Goal: Understand process/instructions: Learn how to perform a task or action

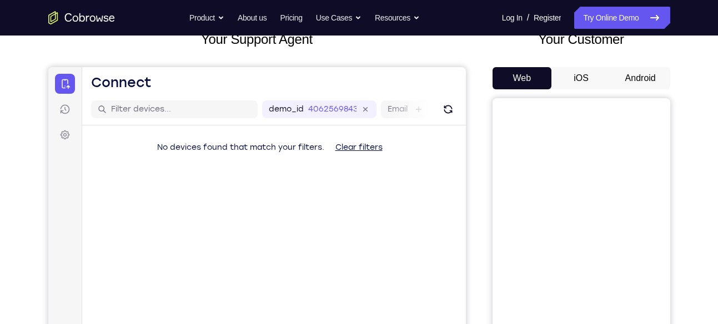
scroll to position [74, 0]
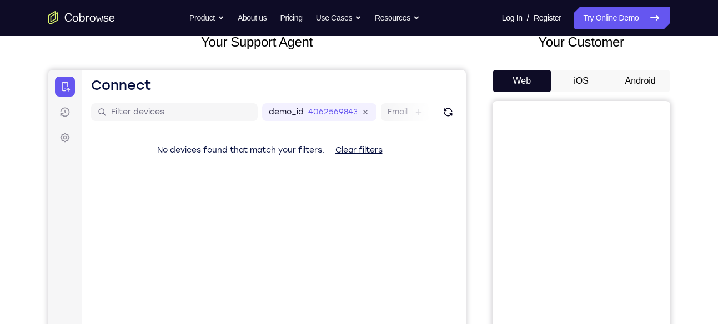
click at [637, 87] on button "Android" at bounding box center [639, 81] width 59 height 22
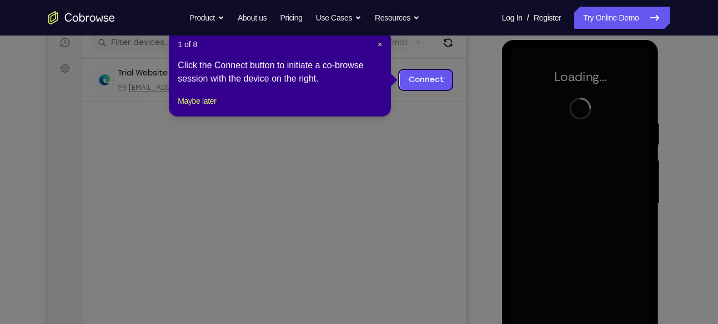
scroll to position [0, 0]
click at [378, 44] on span "×" at bounding box center [379, 44] width 4 height 9
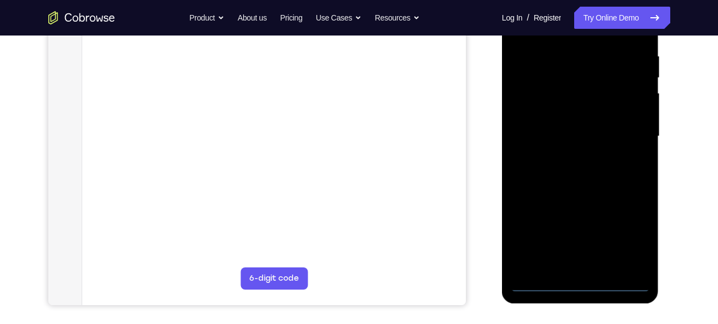
scroll to position [212, 0]
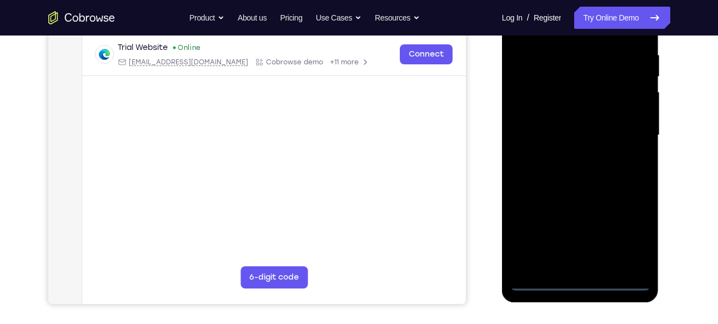
click at [577, 280] on div at bounding box center [580, 135] width 140 height 311
click at [624, 236] on div at bounding box center [580, 135] width 140 height 311
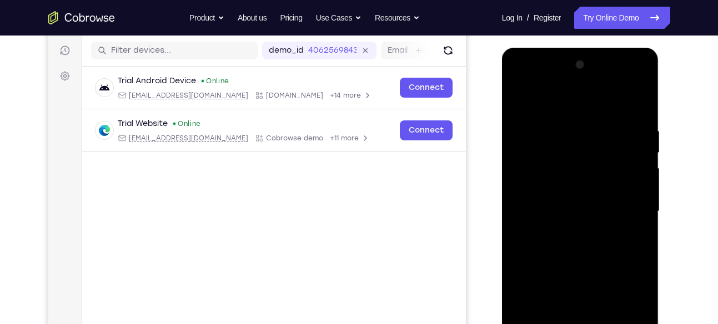
scroll to position [135, 0]
click at [581, 96] on div at bounding box center [580, 212] width 140 height 311
click at [579, 103] on div at bounding box center [580, 212] width 140 height 311
click at [627, 209] on div at bounding box center [580, 212] width 140 height 311
click at [564, 230] on div at bounding box center [580, 212] width 140 height 311
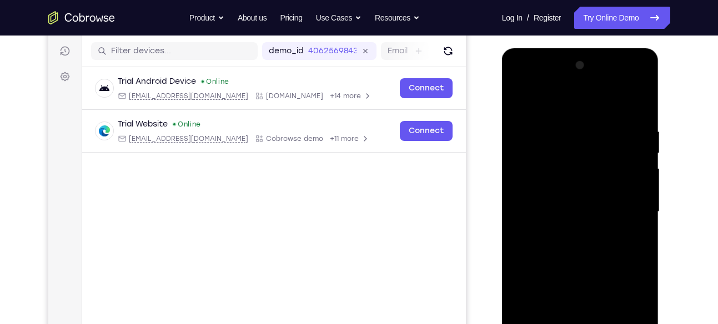
click at [576, 188] on div at bounding box center [580, 212] width 140 height 311
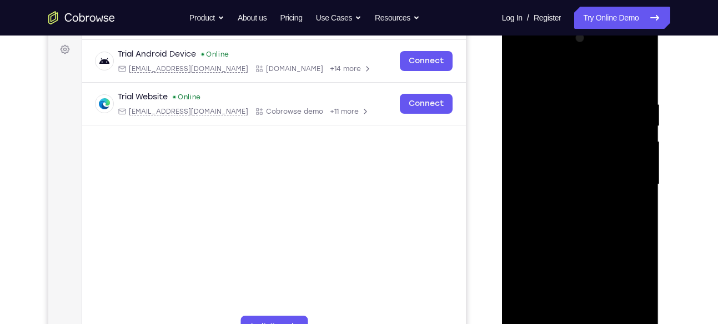
scroll to position [162, 0]
click at [574, 160] on div at bounding box center [580, 185] width 140 height 311
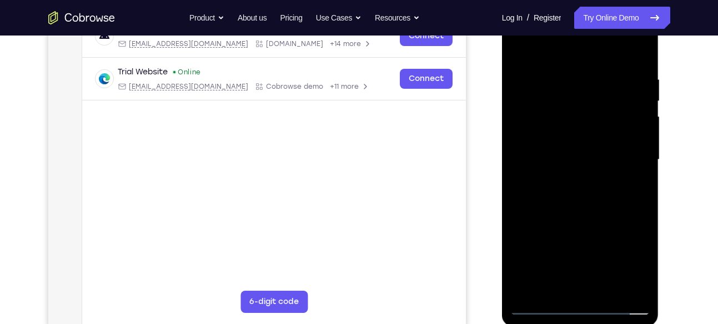
scroll to position [188, 0]
click at [563, 65] on div at bounding box center [580, 159] width 140 height 311
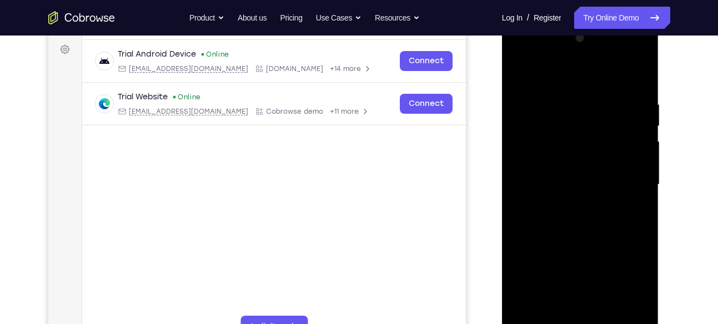
scroll to position [159, 0]
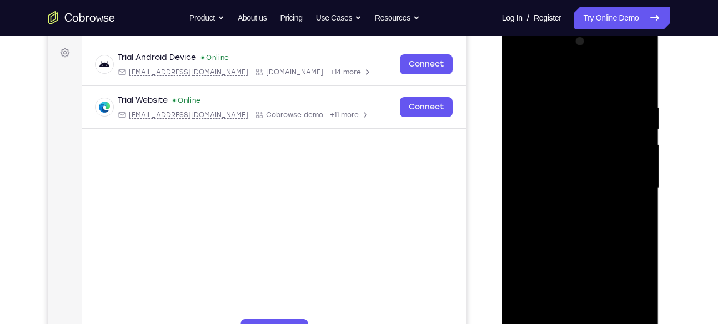
click at [639, 81] on div at bounding box center [580, 188] width 140 height 311
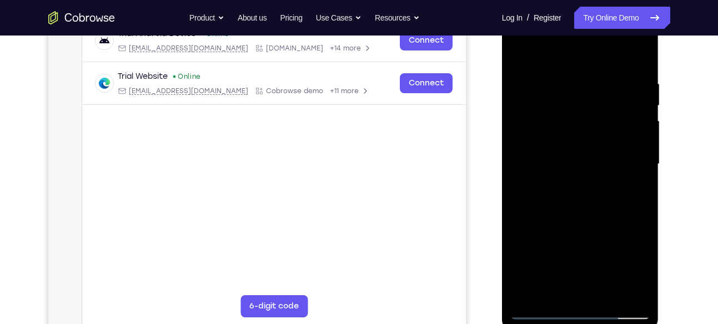
scroll to position [180, 0]
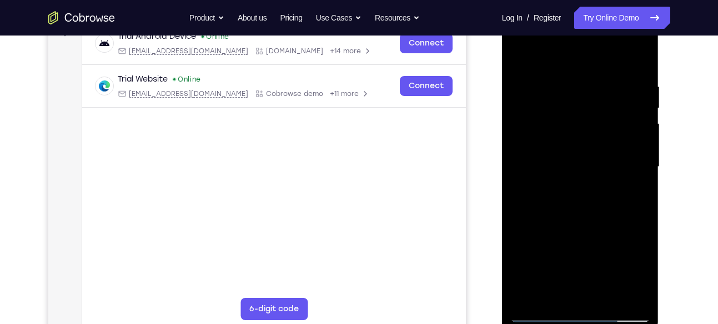
click at [529, 296] on div at bounding box center [580, 167] width 140 height 311
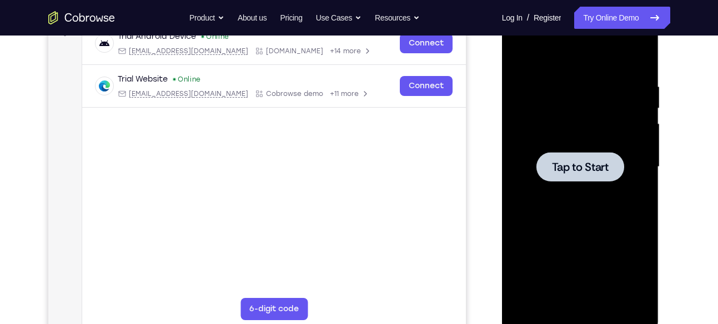
click at [559, 164] on span "Tap to Start" at bounding box center [580, 166] width 57 height 11
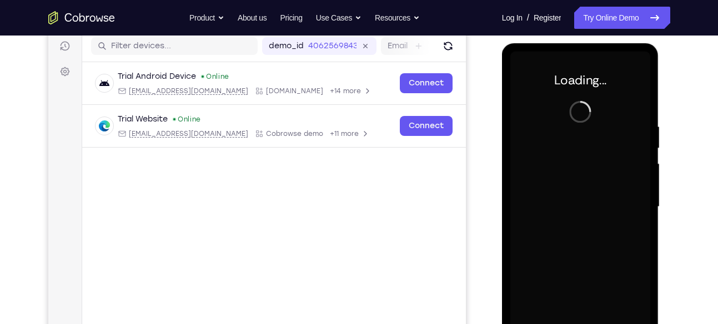
scroll to position [141, 0]
